Goal: Task Accomplishment & Management: Use online tool/utility

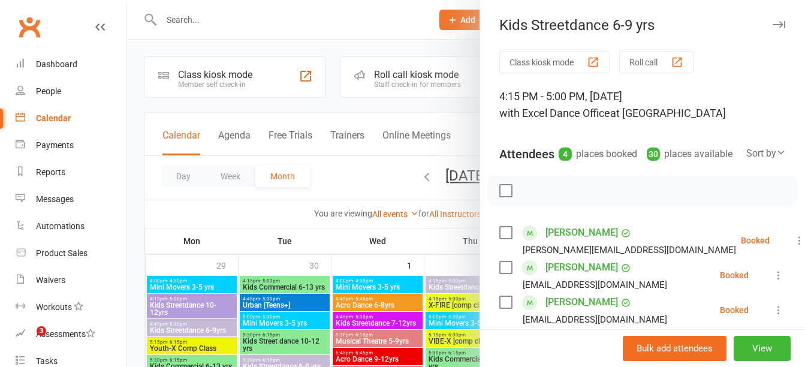
drag, startPoint x: 0, startPoint y: 0, endPoint x: 348, endPoint y: 103, distance: 363.3
click at [348, 103] on div at bounding box center [466, 183] width 678 height 367
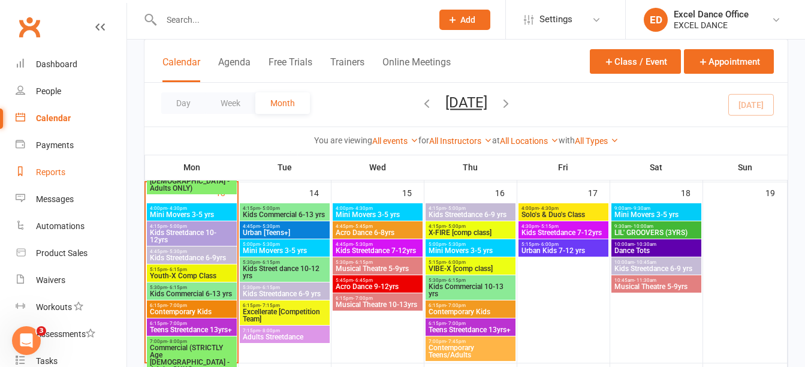
click at [61, 163] on link "Reports" at bounding box center [71, 172] width 111 height 27
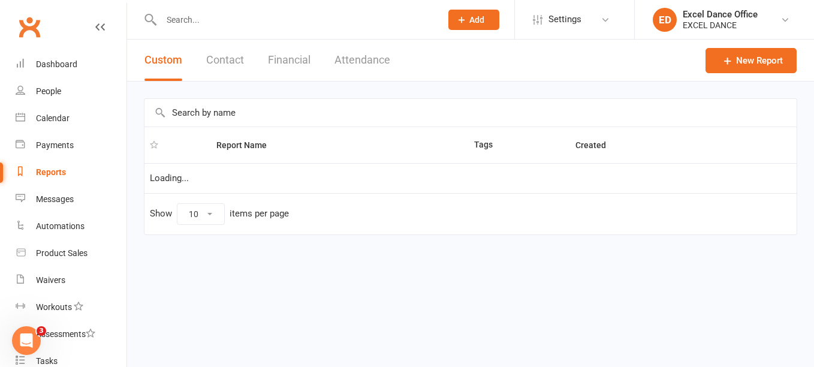
select select "100"
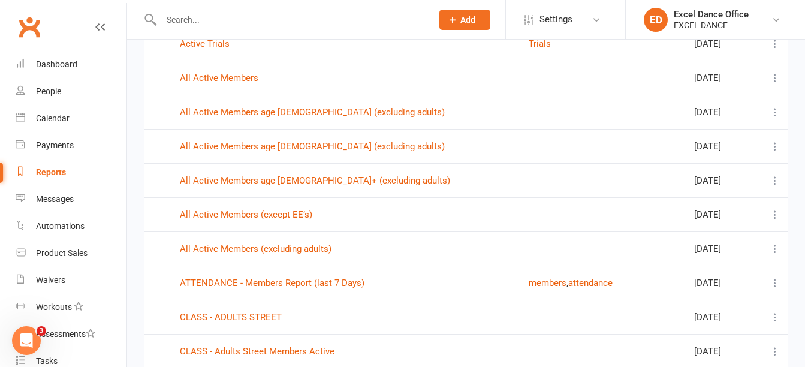
scroll to position [398, 0]
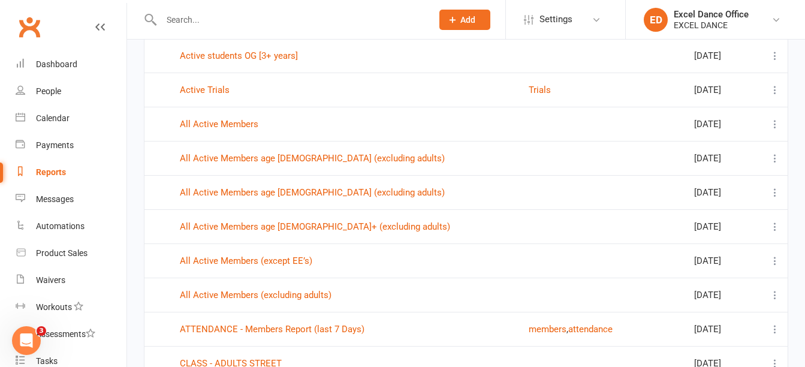
click at [356, 198] on td "All Active Members age [DEMOGRAPHIC_DATA] (excluding adults)" at bounding box center [348, 192] width 349 height 34
click at [346, 186] on td "All Active Members age [DEMOGRAPHIC_DATA] (excluding adults)" at bounding box center [348, 192] width 349 height 34
click at [347, 193] on link "All Active Members age [DEMOGRAPHIC_DATA] (excluding adults)" at bounding box center [312, 192] width 265 height 11
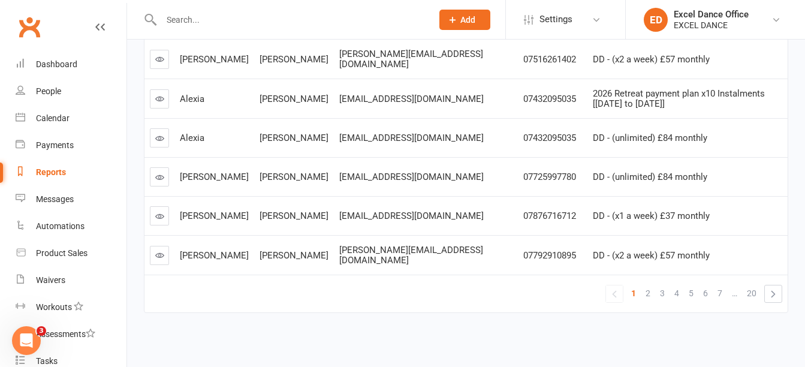
scroll to position [389, 0]
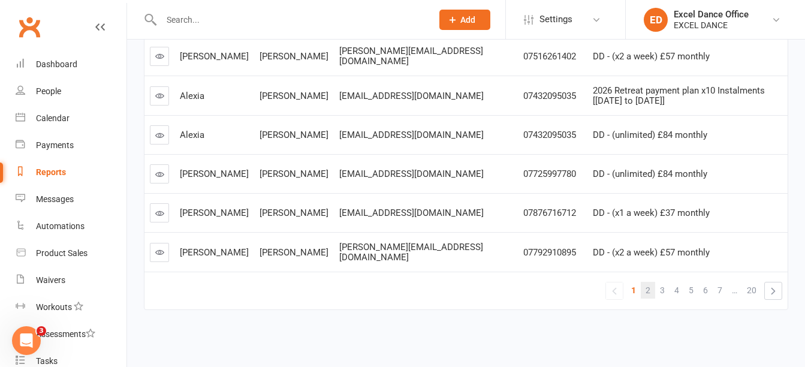
click at [645, 296] on link "2" at bounding box center [648, 290] width 14 height 17
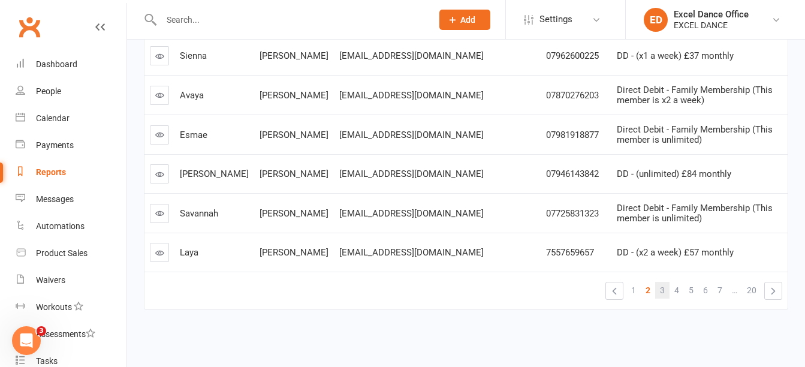
click at [661, 287] on span "3" at bounding box center [662, 290] width 5 height 17
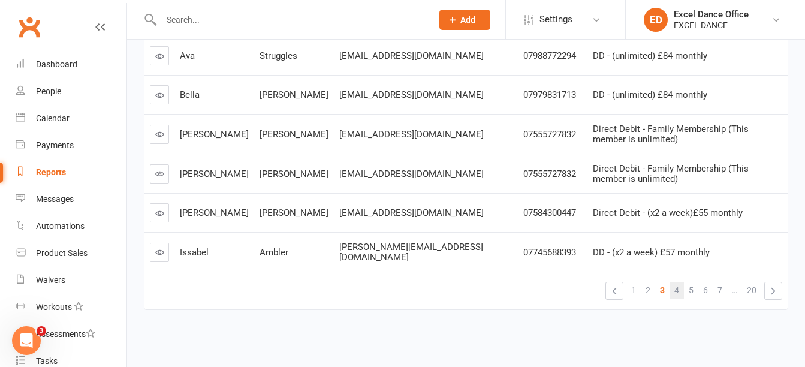
click at [670, 290] on link "4" at bounding box center [677, 290] width 14 height 17
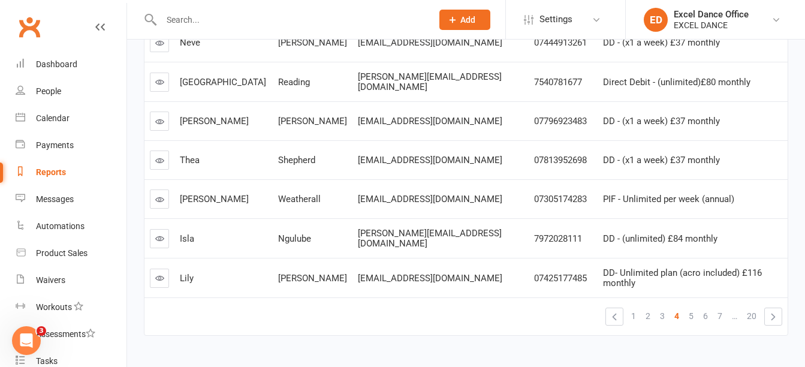
scroll to position [359, 0]
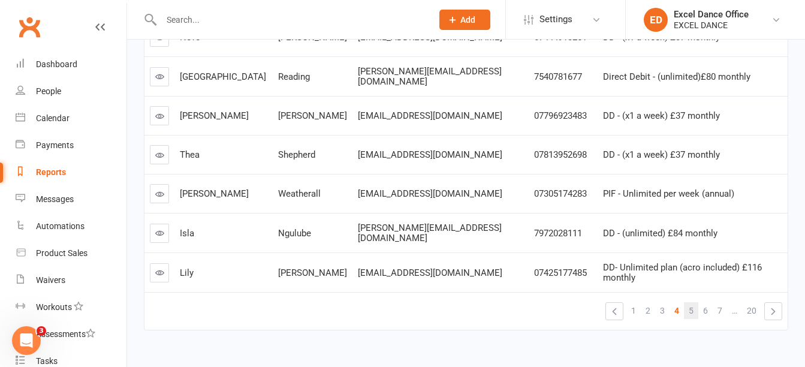
click at [688, 319] on link "5" at bounding box center [691, 310] width 14 height 17
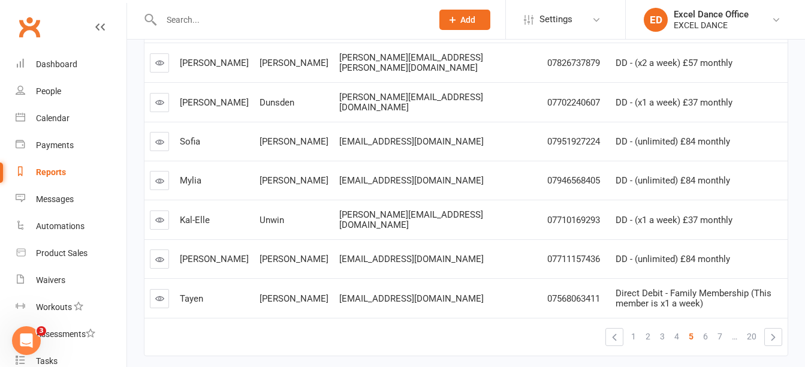
scroll to position [389, 0]
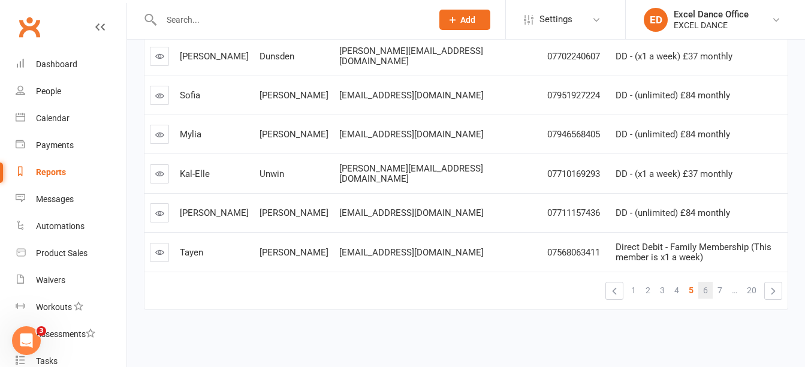
click at [707, 295] on span "6" at bounding box center [705, 290] width 5 height 17
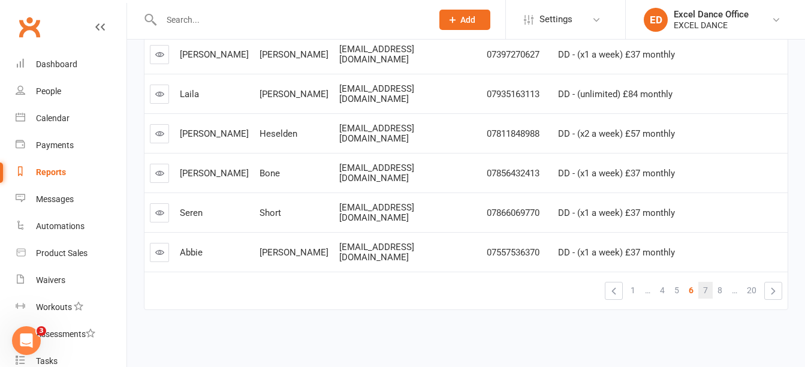
click at [702, 286] on link "7" at bounding box center [706, 290] width 14 height 17
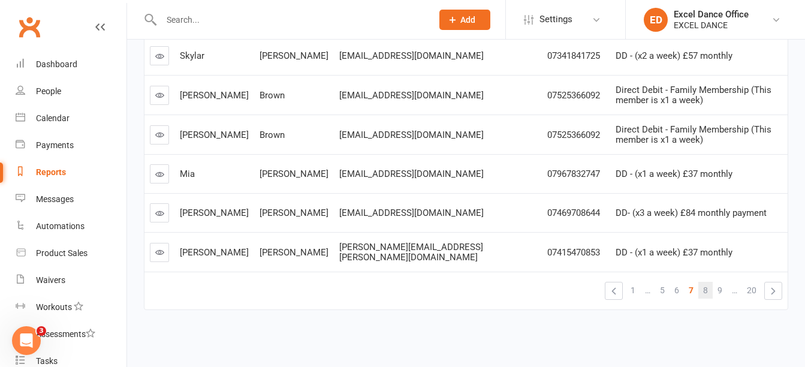
click at [710, 291] on link "8" at bounding box center [706, 290] width 14 height 17
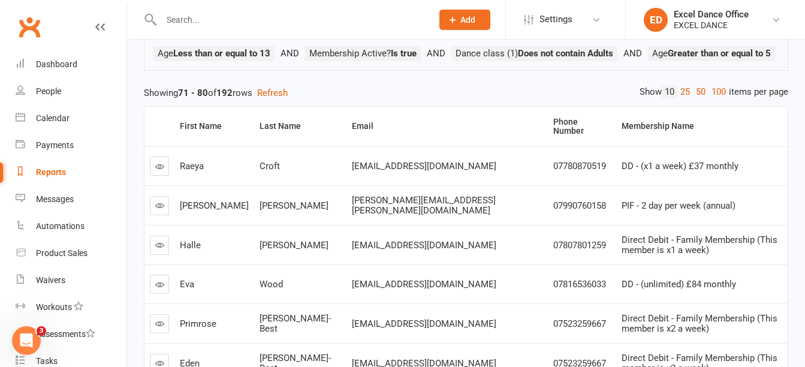
scroll to position [0, 0]
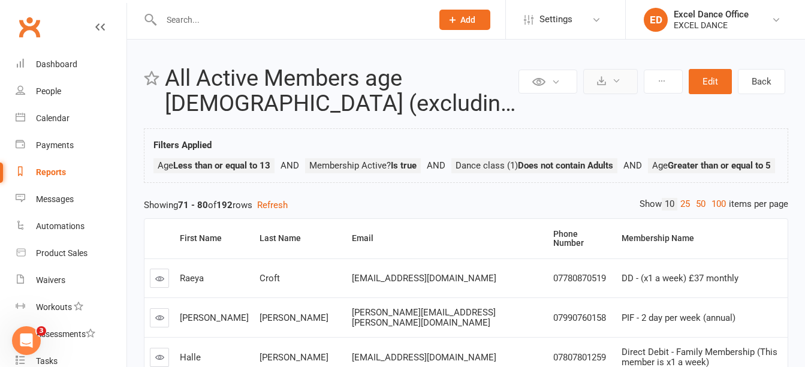
click at [610, 81] on button at bounding box center [610, 81] width 55 height 25
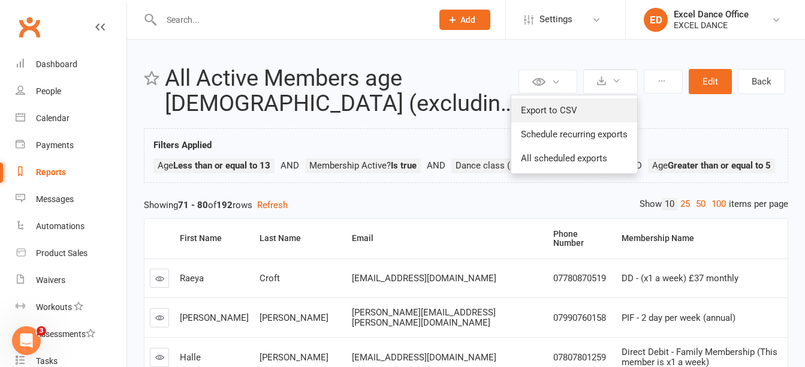
click at [565, 103] on link "Export to CSV" at bounding box center [574, 110] width 126 height 24
